Goal: Entertainment & Leisure: Consume media (video, audio)

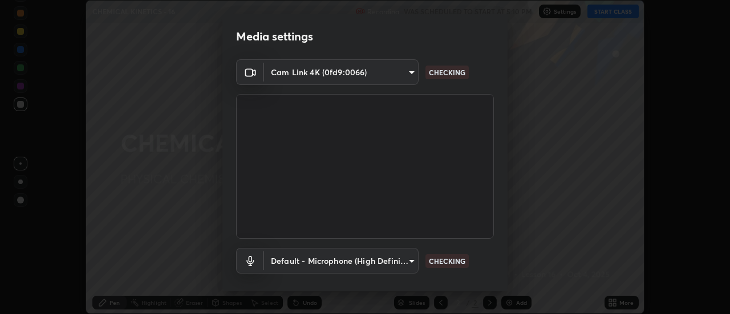
scroll to position [60, 0]
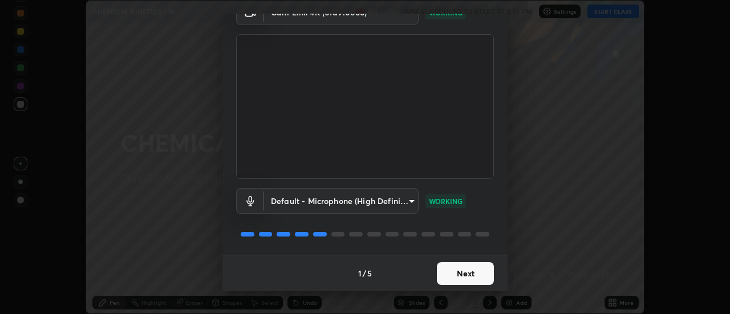
click at [466, 276] on button "Next" at bounding box center [465, 273] width 57 height 23
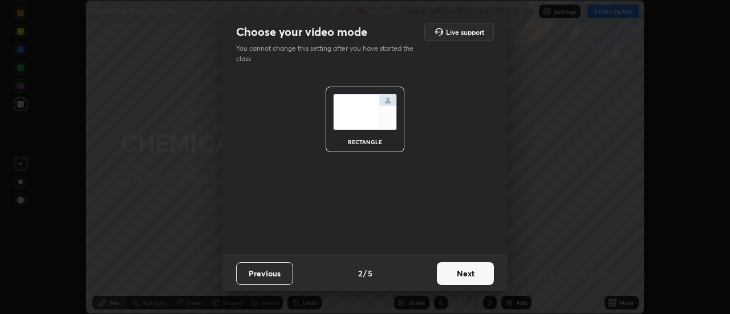
scroll to position [0, 0]
click at [468, 274] on button "Next" at bounding box center [465, 273] width 57 height 23
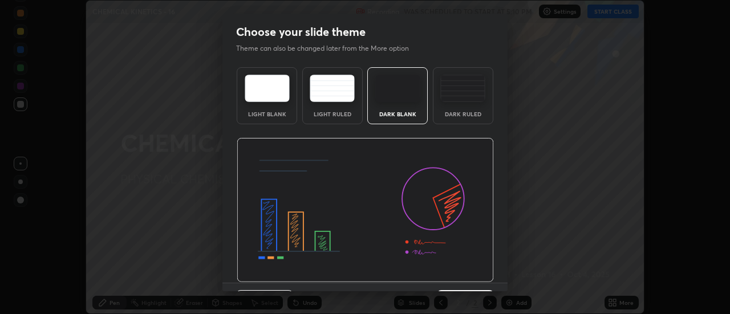
scroll to position [28, 0]
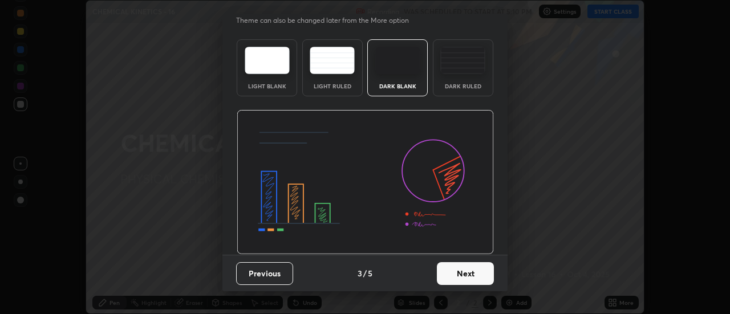
click at [463, 270] on button "Next" at bounding box center [465, 273] width 57 height 23
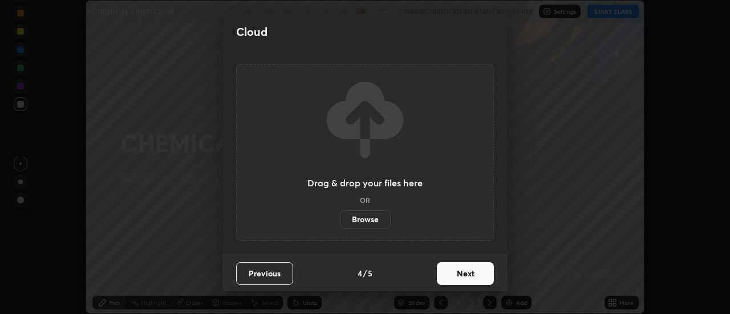
scroll to position [0, 0]
click at [465, 277] on button "Next" at bounding box center [465, 273] width 57 height 23
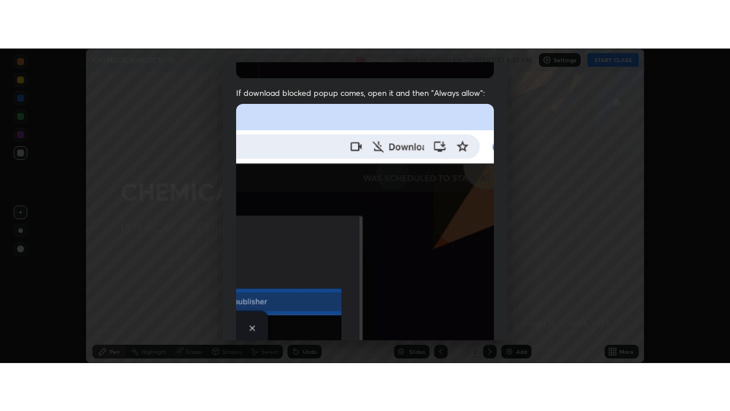
scroll to position [293, 0]
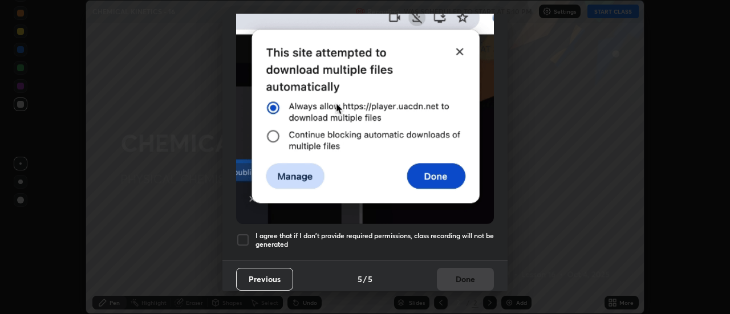
click at [464, 232] on h5 "I agree that if I don't provide required permissions, class recording will not …" at bounding box center [375, 241] width 238 height 18
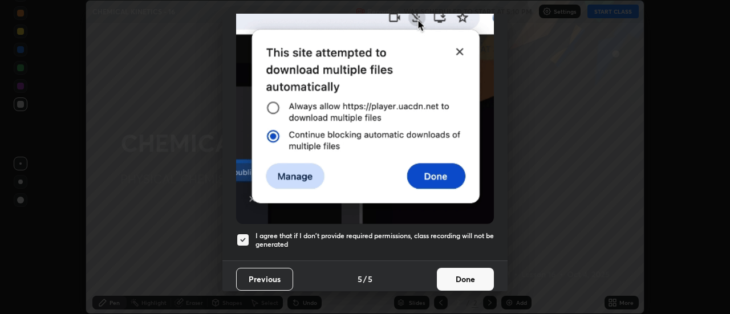
click at [460, 281] on button "Done" at bounding box center [465, 279] width 57 height 23
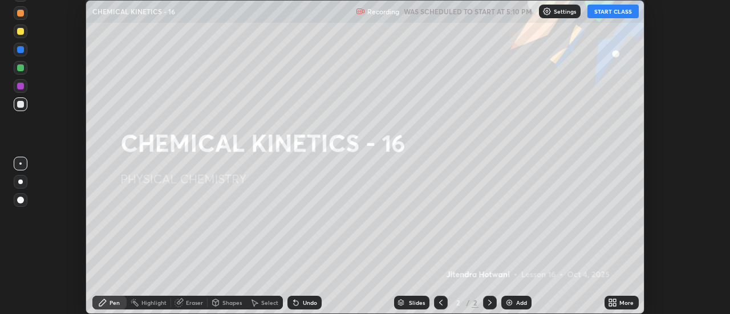
click at [610, 9] on button "START CLASS" at bounding box center [613, 12] width 51 height 14
click at [615, 301] on icon at bounding box center [615, 301] width 3 height 3
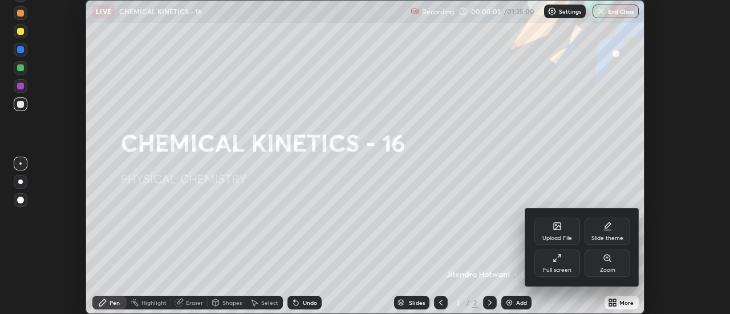
click at [565, 261] on div "Full screen" at bounding box center [558, 263] width 46 height 27
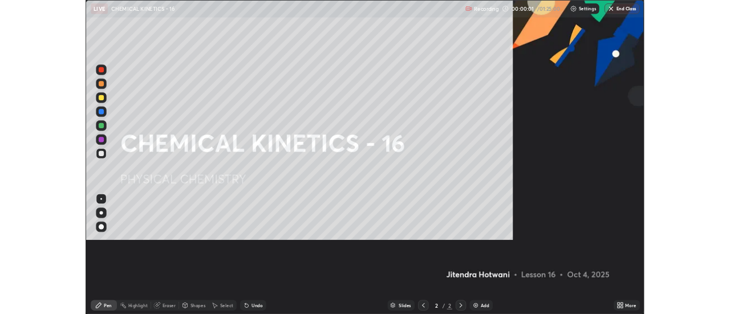
scroll to position [411, 730]
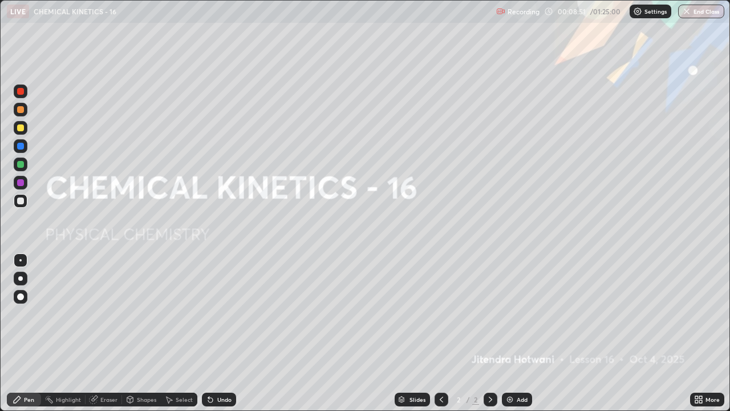
click at [520, 314] on div "Add" at bounding box center [522, 400] width 11 height 6
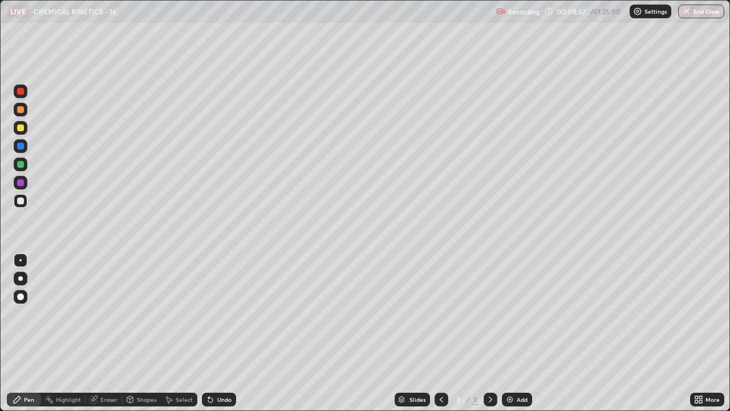
click at [19, 129] on div at bounding box center [20, 127] width 7 height 7
click at [151, 314] on div "Shapes" at bounding box center [146, 400] width 19 height 6
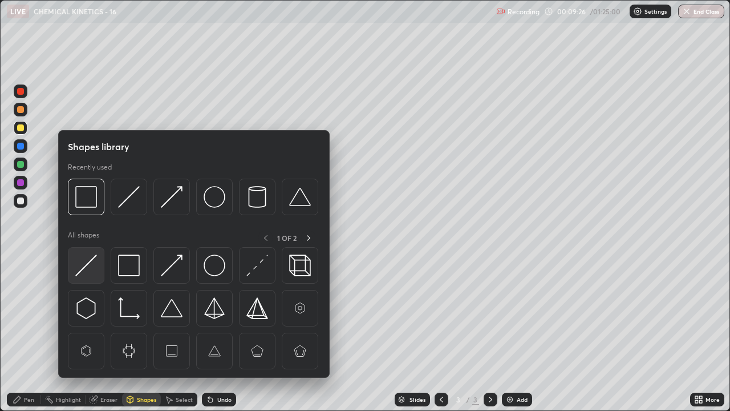
click at [91, 265] on img at bounding box center [86, 265] width 22 height 22
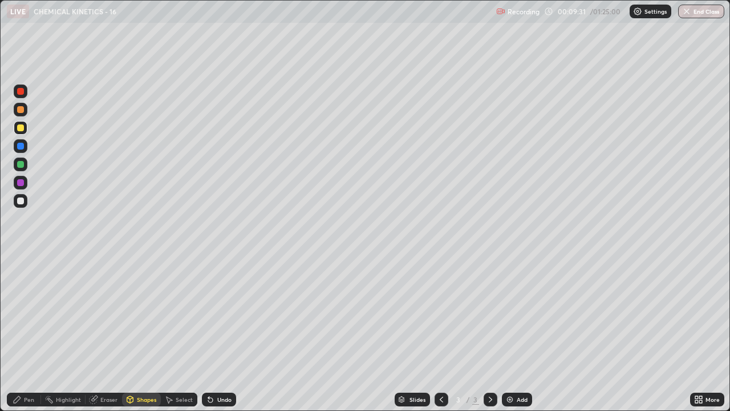
click at [31, 314] on div "Pen" at bounding box center [29, 400] width 10 height 6
click at [21, 202] on div at bounding box center [20, 200] width 7 height 7
click at [19, 185] on div at bounding box center [20, 182] width 7 height 7
click at [141, 314] on div "Shapes" at bounding box center [146, 400] width 19 height 6
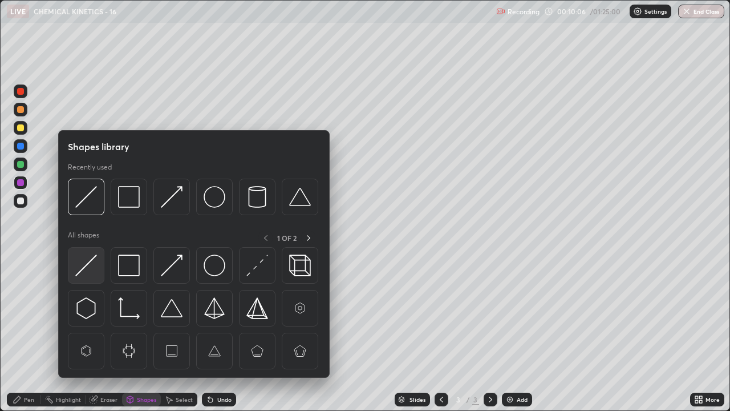
click at [89, 266] on img at bounding box center [86, 265] width 22 height 22
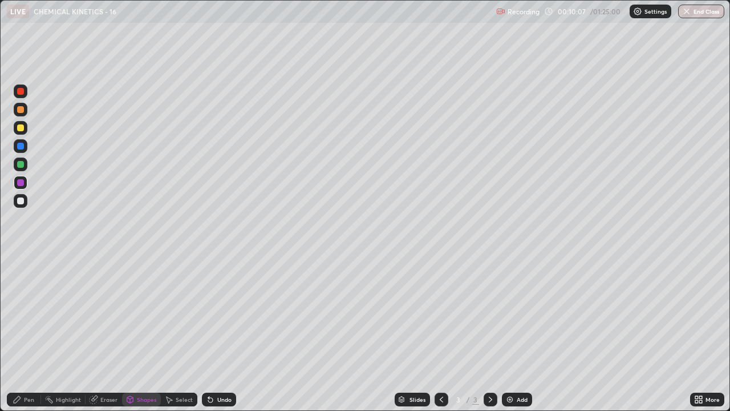
click at [147, 314] on div "Shapes" at bounding box center [146, 400] width 19 height 6
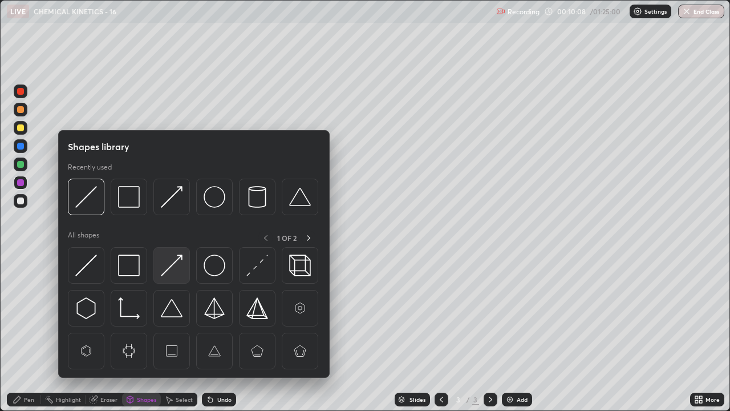
click at [171, 270] on img at bounding box center [172, 265] width 22 height 22
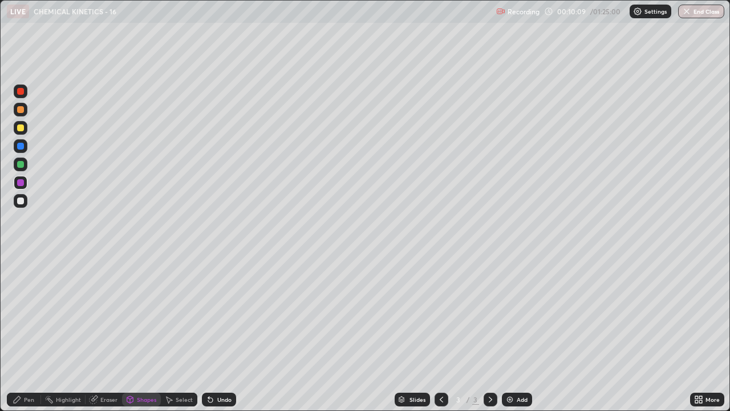
click at [21, 164] on div at bounding box center [20, 164] width 7 height 7
click at [25, 314] on div "Pen" at bounding box center [29, 400] width 10 height 6
click at [19, 148] on div at bounding box center [20, 146] width 7 height 7
click at [139, 314] on div "Shapes" at bounding box center [146, 400] width 19 height 6
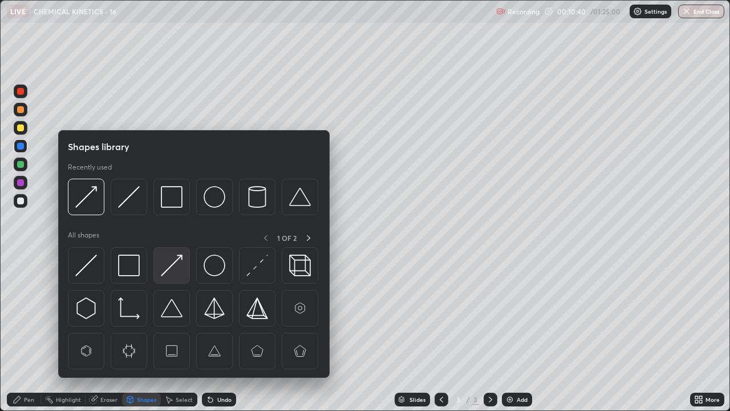
click at [169, 265] on img at bounding box center [172, 265] width 22 height 22
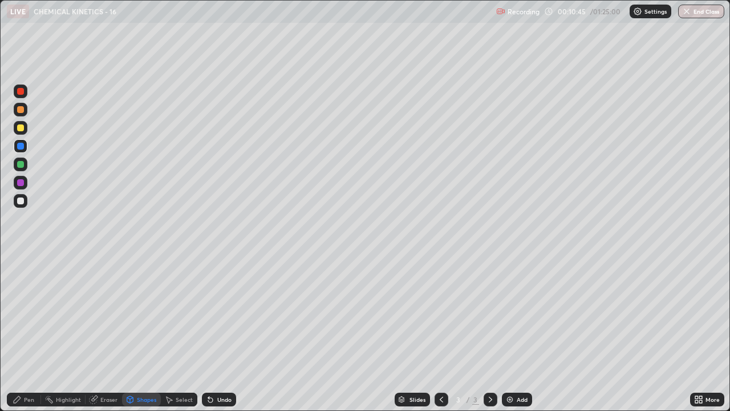
click at [29, 314] on div "Pen" at bounding box center [29, 400] width 10 height 6
click at [21, 90] on div at bounding box center [20, 91] width 7 height 7
click at [22, 198] on div at bounding box center [20, 200] width 7 height 7
click at [19, 129] on div at bounding box center [20, 127] width 7 height 7
click at [517, 314] on div "Add" at bounding box center [522, 400] width 11 height 6
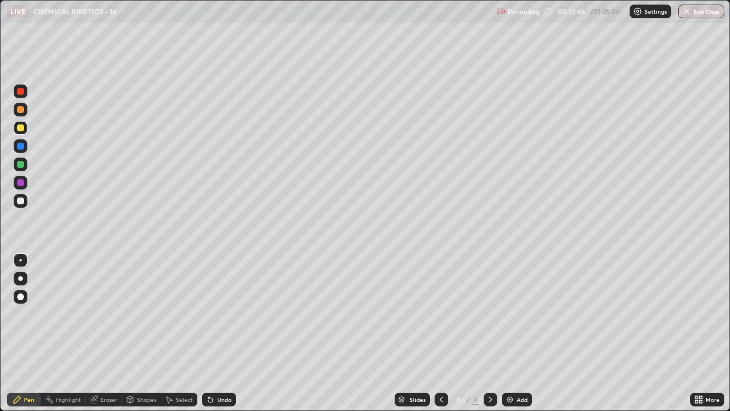
click at [146, 314] on div "Shapes" at bounding box center [146, 400] width 19 height 6
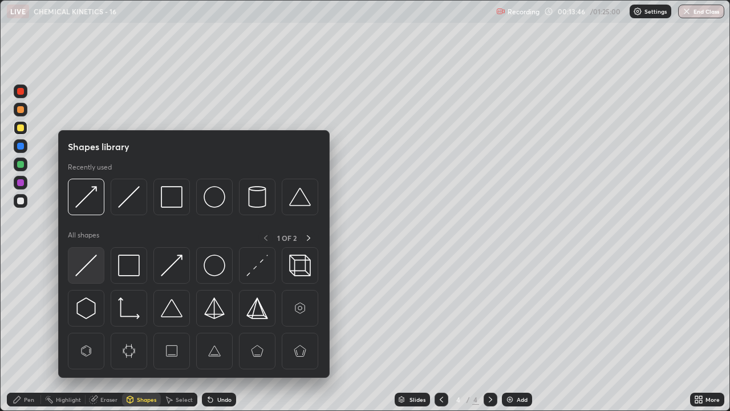
click at [94, 265] on img at bounding box center [86, 265] width 22 height 22
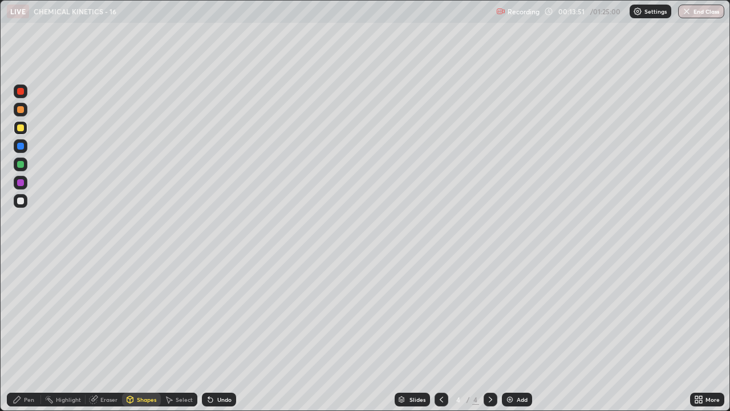
click at [26, 314] on div "Pen" at bounding box center [29, 400] width 10 height 6
click at [20, 200] on div at bounding box center [20, 200] width 7 height 7
click at [20, 184] on div at bounding box center [20, 182] width 7 height 7
click at [139, 314] on div "Shapes" at bounding box center [146, 400] width 19 height 6
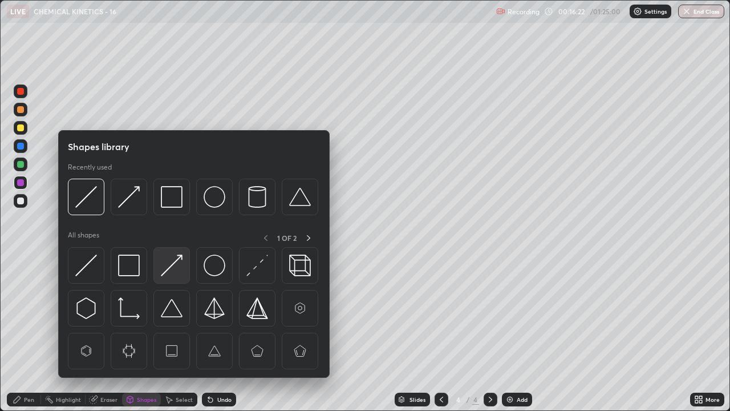
click at [167, 269] on img at bounding box center [172, 265] width 22 height 22
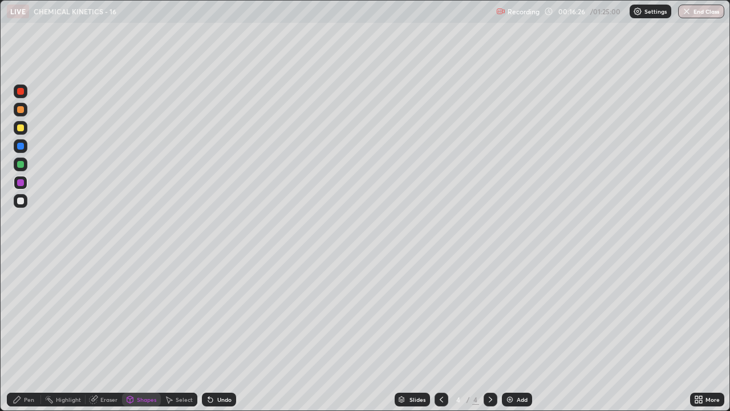
click at [27, 314] on div "Pen" at bounding box center [29, 400] width 10 height 6
click at [18, 164] on div at bounding box center [20, 164] width 7 height 7
click at [221, 314] on div "Undo" at bounding box center [224, 400] width 14 height 6
click at [147, 314] on div "Shapes" at bounding box center [146, 400] width 19 height 6
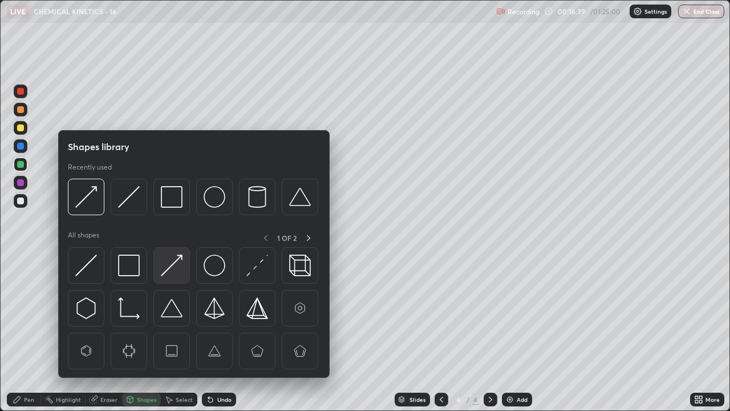
click at [173, 268] on img at bounding box center [172, 265] width 22 height 22
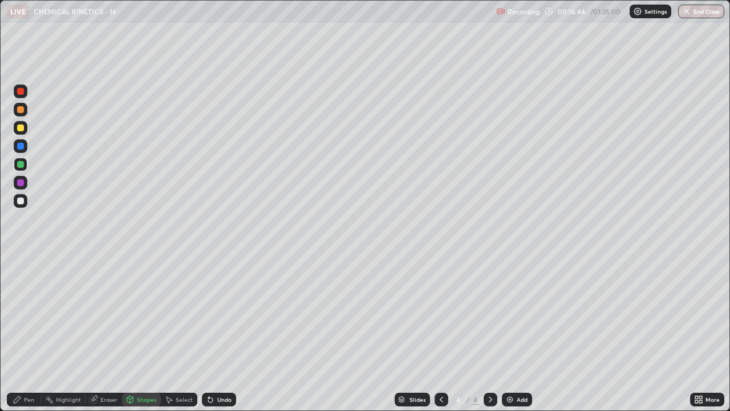
click at [217, 314] on div "Undo" at bounding box center [224, 400] width 14 height 6
click at [23, 314] on div "Pen" at bounding box center [24, 400] width 34 height 14
click at [141, 314] on div "Shapes" at bounding box center [146, 400] width 19 height 6
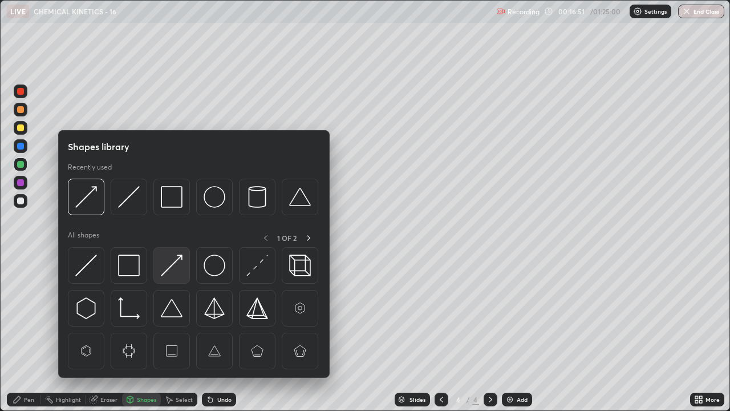
click at [174, 268] on img at bounding box center [172, 265] width 22 height 22
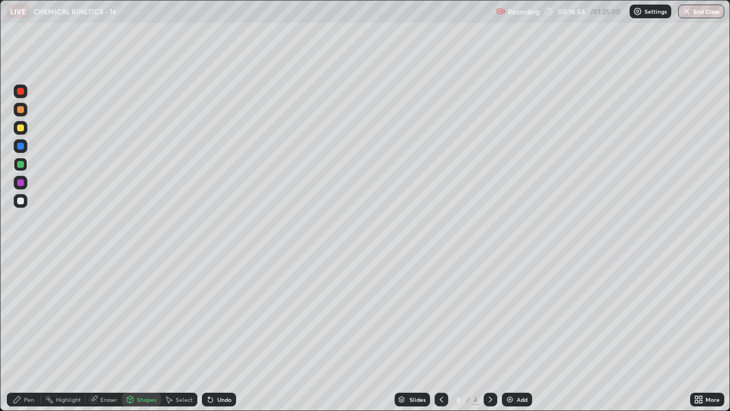
click at [30, 314] on div "Pen" at bounding box center [29, 400] width 10 height 6
click at [20, 203] on div at bounding box center [20, 200] width 7 height 7
click at [440, 314] on icon at bounding box center [441, 399] width 9 height 9
click at [490, 314] on icon at bounding box center [490, 399] width 9 height 9
click at [70, 314] on div "Highlight" at bounding box center [68, 400] width 25 height 6
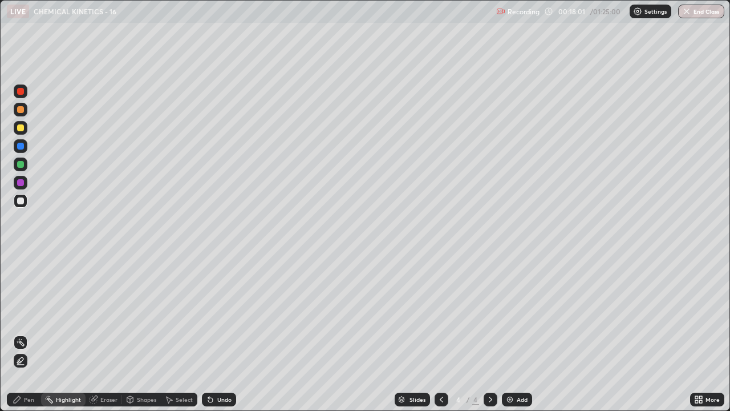
click at [22, 161] on div at bounding box center [20, 164] width 7 height 7
click at [19, 128] on div at bounding box center [20, 127] width 7 height 7
click at [21, 202] on div at bounding box center [20, 200] width 7 height 7
click at [30, 314] on div "Pen" at bounding box center [29, 400] width 10 height 6
click at [21, 129] on div at bounding box center [20, 127] width 7 height 7
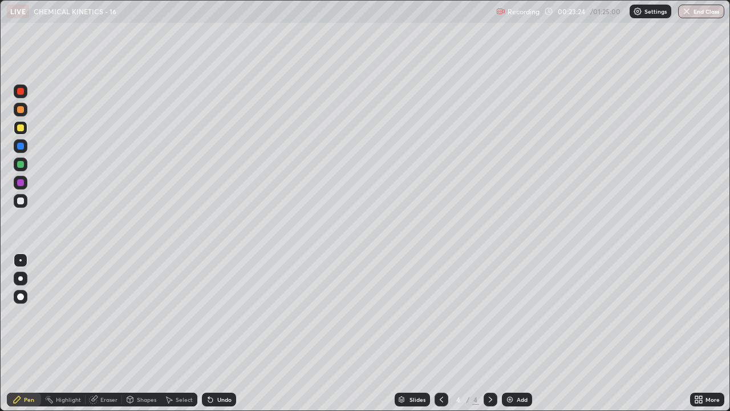
click at [510, 314] on img at bounding box center [509, 399] width 9 height 9
click at [223, 314] on div "Undo" at bounding box center [224, 400] width 14 height 6
click at [223, 314] on div "Undo" at bounding box center [219, 400] width 34 height 14
click at [224, 314] on div "Undo" at bounding box center [219, 400] width 34 height 14
click at [222, 314] on div "Undo" at bounding box center [219, 400] width 34 height 14
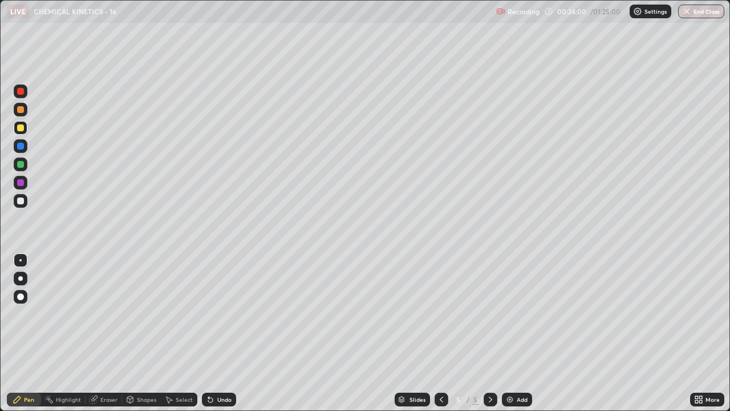
click at [139, 314] on div "Shapes" at bounding box center [146, 400] width 19 height 6
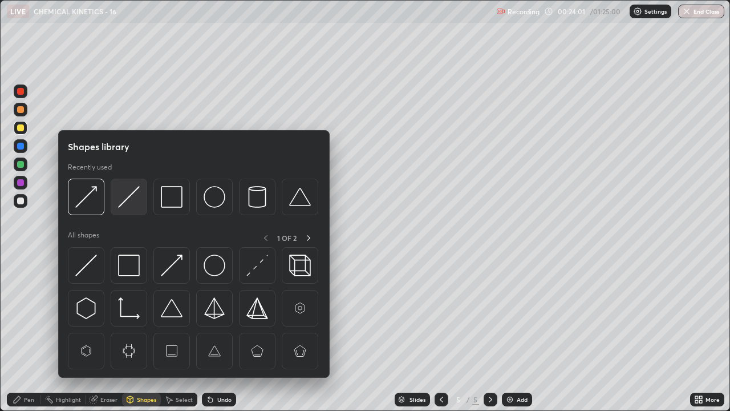
click at [123, 198] on img at bounding box center [129, 197] width 22 height 22
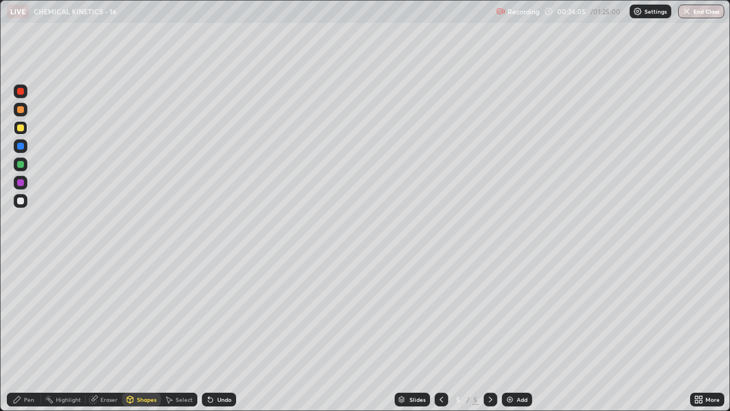
click at [30, 314] on div "Pen" at bounding box center [29, 400] width 10 height 6
click at [21, 199] on div at bounding box center [20, 200] width 7 height 7
click at [19, 183] on div at bounding box center [20, 182] width 7 height 7
click at [144, 314] on div "Shapes" at bounding box center [146, 400] width 19 height 6
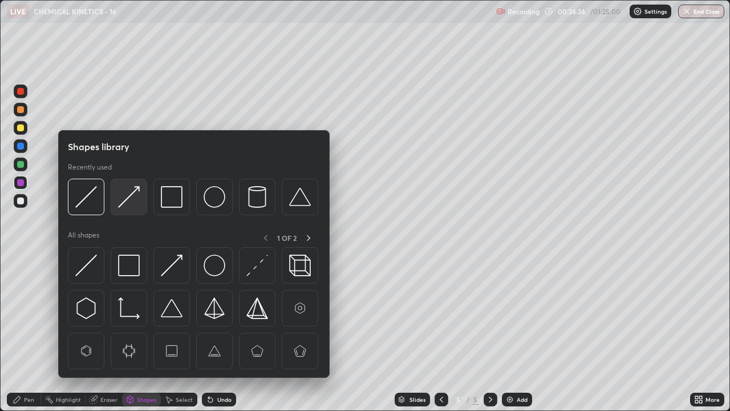
click at [126, 201] on img at bounding box center [129, 197] width 22 height 22
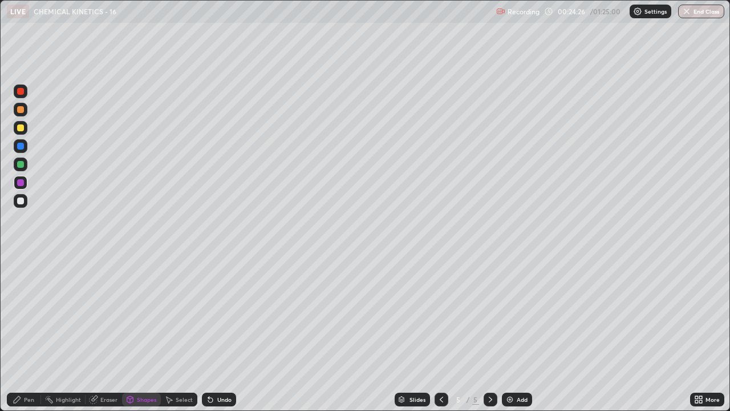
click at [224, 314] on div "Undo" at bounding box center [224, 400] width 14 height 6
click at [30, 314] on div "Pen" at bounding box center [29, 400] width 10 height 6
click at [20, 165] on div at bounding box center [20, 164] width 7 height 7
click at [136, 314] on div "Shapes" at bounding box center [141, 400] width 39 height 14
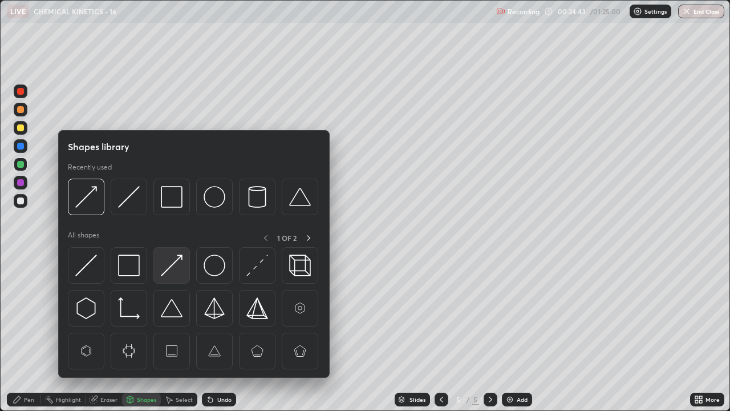
click at [172, 267] on img at bounding box center [172, 265] width 22 height 22
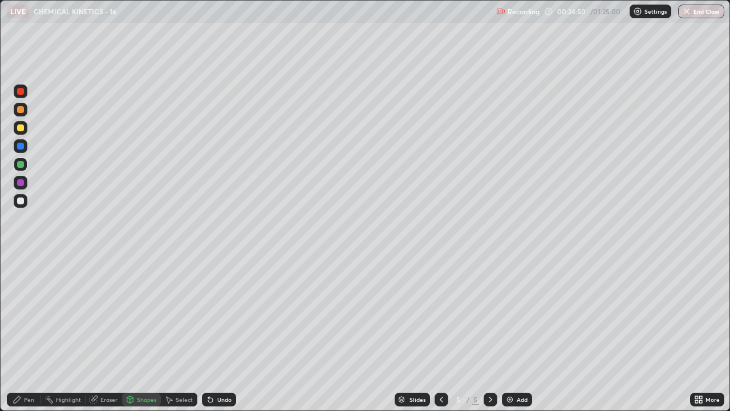
click at [27, 314] on div "Pen" at bounding box center [29, 400] width 10 height 6
click at [20, 205] on div at bounding box center [21, 201] width 14 height 14
click at [21, 130] on div at bounding box center [20, 127] width 7 height 7
click at [509, 314] on img at bounding box center [509, 399] width 9 height 9
click at [23, 200] on div at bounding box center [20, 200] width 7 height 7
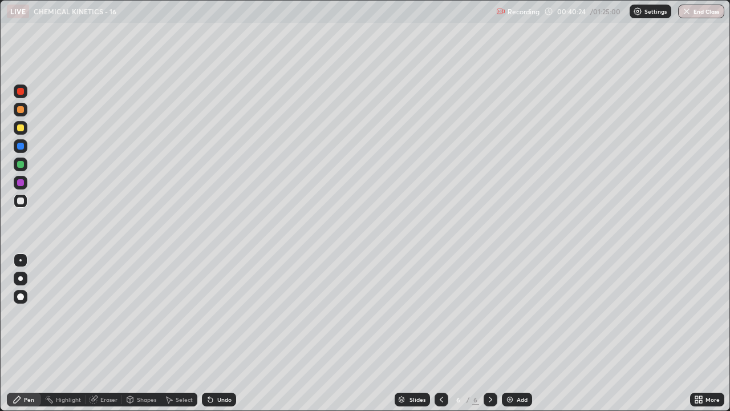
click at [21, 184] on div at bounding box center [20, 182] width 7 height 7
click at [21, 93] on div at bounding box center [20, 91] width 7 height 7
click at [221, 314] on div "Undo" at bounding box center [224, 400] width 14 height 6
click at [21, 166] on div at bounding box center [20, 164] width 7 height 7
click at [145, 314] on div "Shapes" at bounding box center [146, 400] width 19 height 6
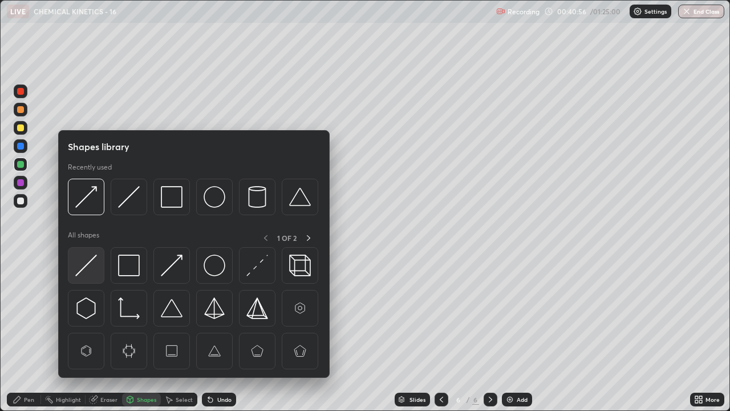
click at [91, 262] on img at bounding box center [86, 265] width 22 height 22
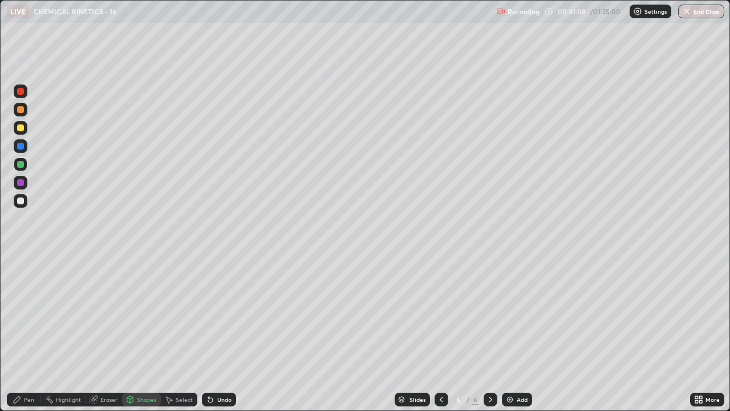
click at [29, 314] on div "Pen" at bounding box center [29, 400] width 10 height 6
click at [110, 314] on div "Eraser" at bounding box center [108, 400] width 17 height 6
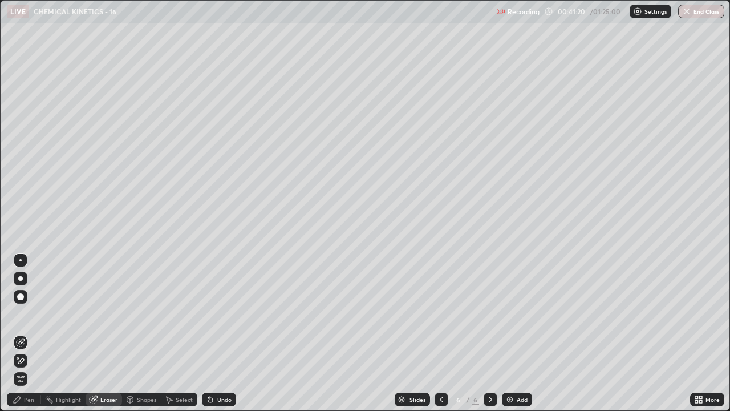
click at [142, 314] on div "Shapes" at bounding box center [146, 400] width 19 height 6
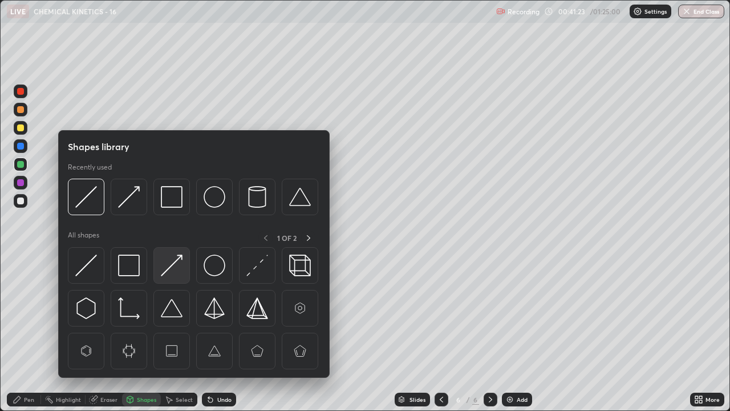
click at [172, 265] on img at bounding box center [172, 265] width 22 height 22
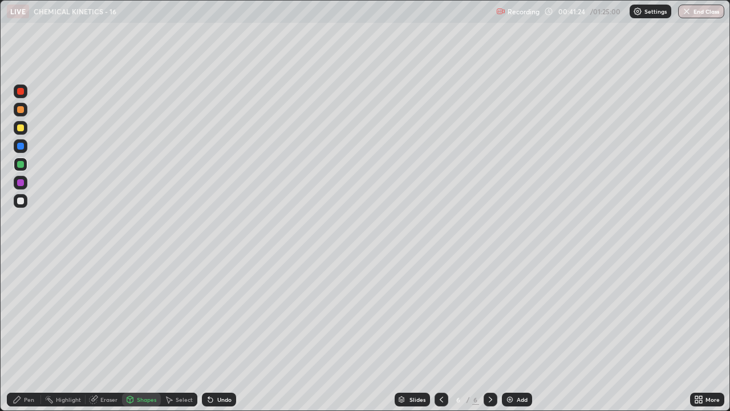
click at [21, 204] on div at bounding box center [20, 200] width 7 height 7
click at [29, 314] on div "Pen" at bounding box center [29, 400] width 10 height 6
click at [21, 188] on div at bounding box center [21, 183] width 14 height 14
click at [225, 314] on div "Undo" at bounding box center [224, 400] width 14 height 6
click at [139, 314] on div "Shapes" at bounding box center [146, 400] width 19 height 6
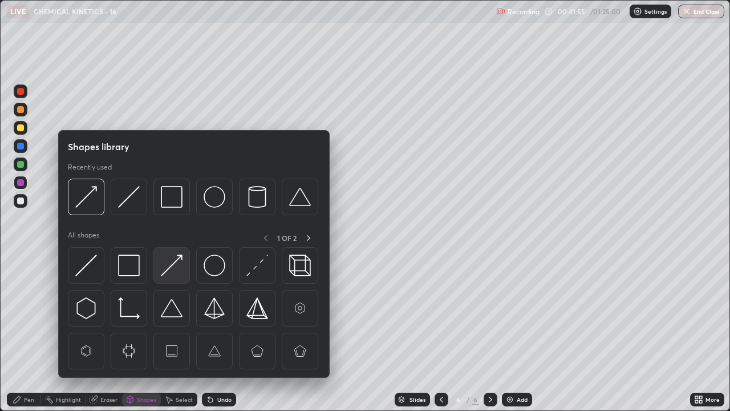
click at [168, 270] on img at bounding box center [172, 265] width 22 height 22
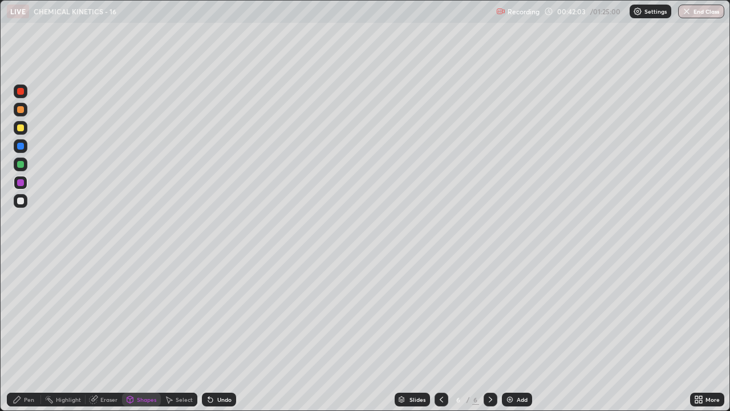
click at [25, 314] on div "Pen" at bounding box center [29, 400] width 10 height 6
click at [19, 91] on div at bounding box center [20, 91] width 7 height 7
click at [135, 314] on div "Shapes" at bounding box center [141, 400] width 39 height 14
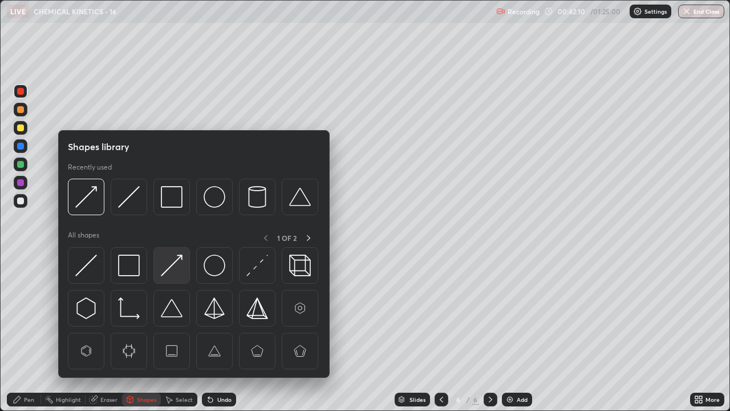
click at [177, 270] on img at bounding box center [172, 265] width 22 height 22
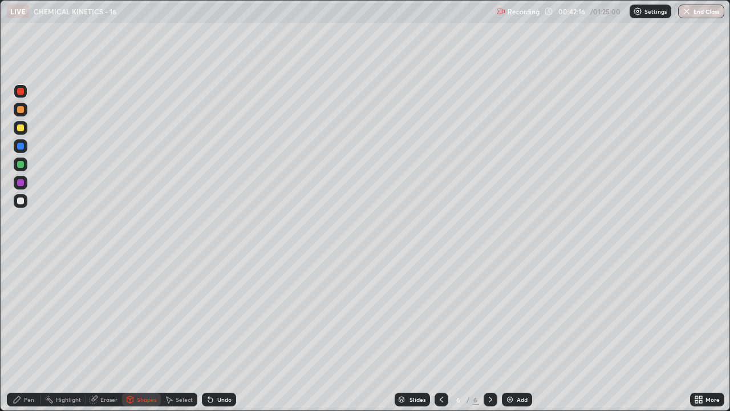
click at [25, 314] on div "Pen" at bounding box center [29, 400] width 10 height 6
click at [25, 200] on div at bounding box center [21, 201] width 14 height 14
click at [25, 183] on div at bounding box center [21, 183] width 14 height 14
click at [23, 91] on div at bounding box center [20, 91] width 7 height 7
click at [514, 314] on div "Add" at bounding box center [517, 400] width 30 height 14
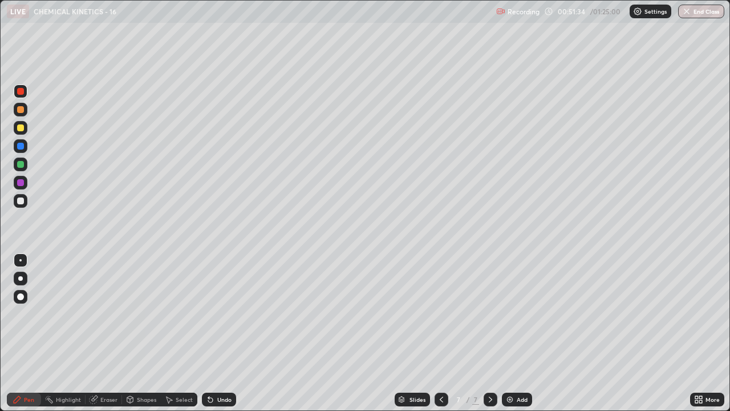
click at [20, 127] on div at bounding box center [20, 127] width 7 height 7
click at [25, 203] on div at bounding box center [21, 201] width 14 height 14
click at [21, 164] on div at bounding box center [20, 164] width 7 height 7
click at [517, 314] on div "Add" at bounding box center [522, 400] width 11 height 6
click at [19, 201] on div at bounding box center [20, 200] width 7 height 7
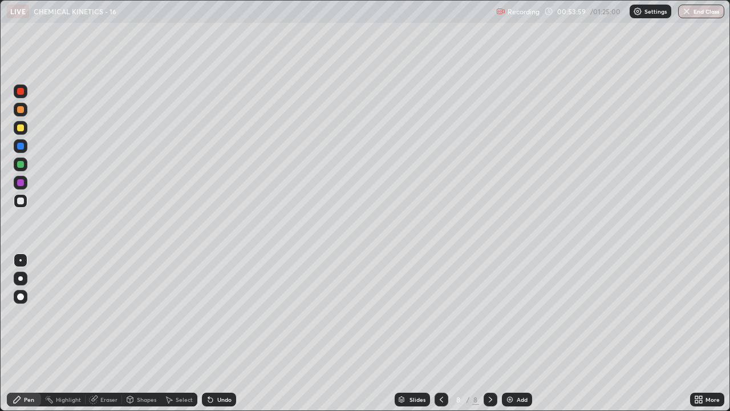
click at [220, 314] on div "Undo" at bounding box center [224, 400] width 14 height 6
click at [21, 165] on div at bounding box center [20, 164] width 7 height 7
click at [21, 201] on div at bounding box center [20, 200] width 7 height 7
click at [21, 164] on div at bounding box center [20, 164] width 7 height 7
click at [18, 203] on div at bounding box center [20, 200] width 7 height 7
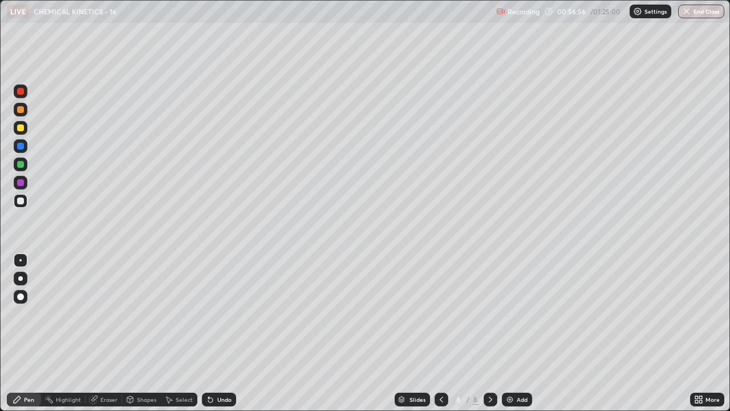
click at [19, 184] on div at bounding box center [20, 182] width 7 height 7
click at [518, 314] on div "Add" at bounding box center [522, 400] width 11 height 6
click at [22, 200] on div at bounding box center [20, 200] width 7 height 7
click at [21, 130] on div at bounding box center [20, 127] width 7 height 7
click at [21, 203] on div at bounding box center [20, 200] width 7 height 7
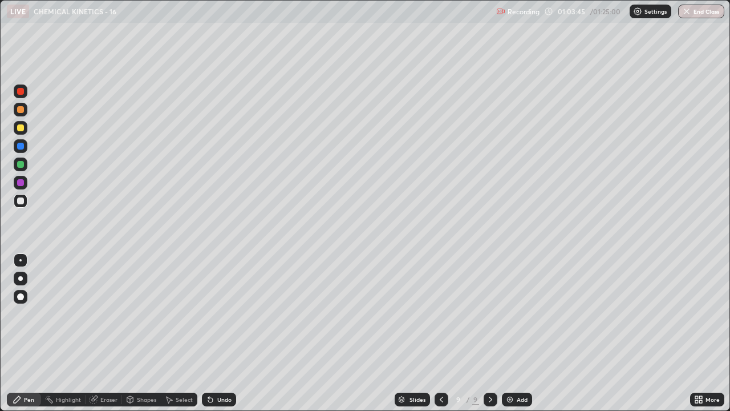
click at [228, 314] on div "Undo" at bounding box center [219, 400] width 34 height 14
click at [221, 314] on div "Undo" at bounding box center [224, 400] width 14 height 6
click at [224, 314] on div "Undo" at bounding box center [224, 400] width 14 height 6
click at [514, 314] on div "Add" at bounding box center [517, 400] width 30 height 14
click at [685, 14] on img "button" at bounding box center [686, 11] width 9 height 9
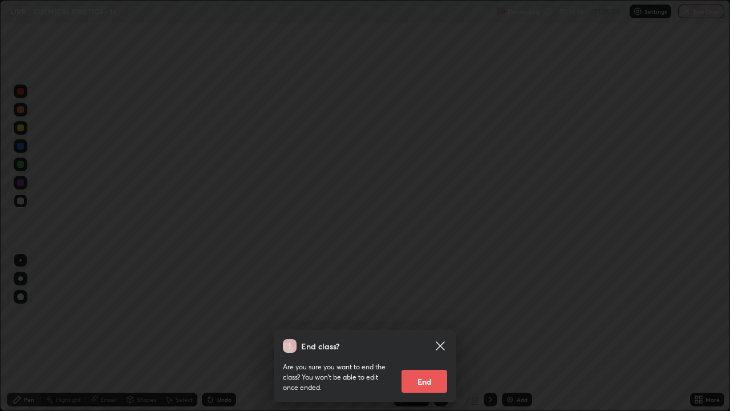
click at [431, 314] on button "End" at bounding box center [425, 381] width 46 height 23
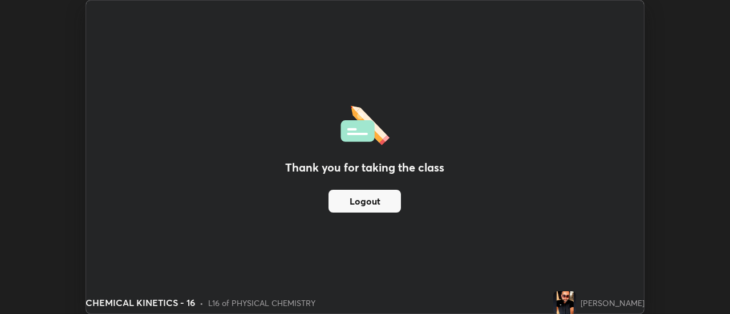
scroll to position [56738, 56322]
